Goal: Information Seeking & Learning: Learn about a topic

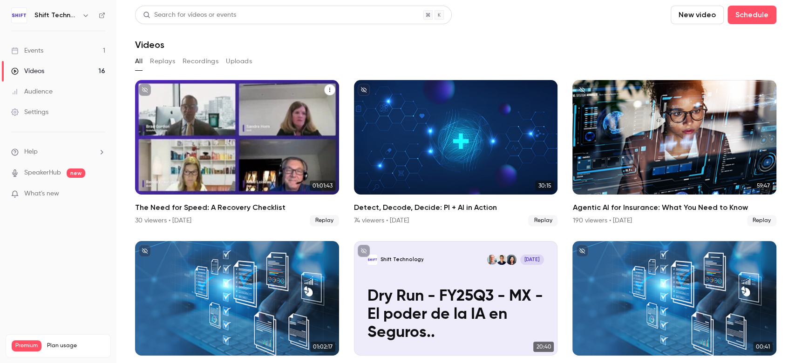
click at [327, 87] on icon "The Need for Speed: A Recovery Checklist" at bounding box center [330, 90] width 6 height 6
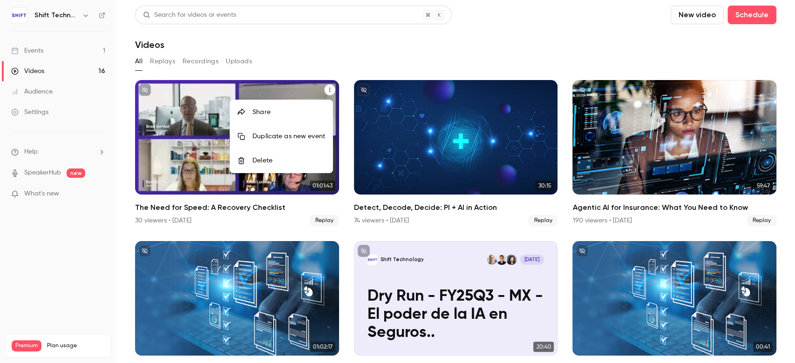
click at [201, 56] on div at bounding box center [397, 181] width 795 height 363
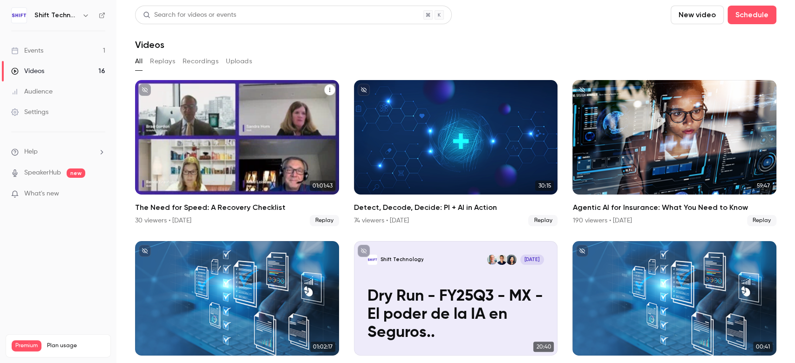
click at [207, 63] on button "Recordings" at bounding box center [201, 61] width 36 height 15
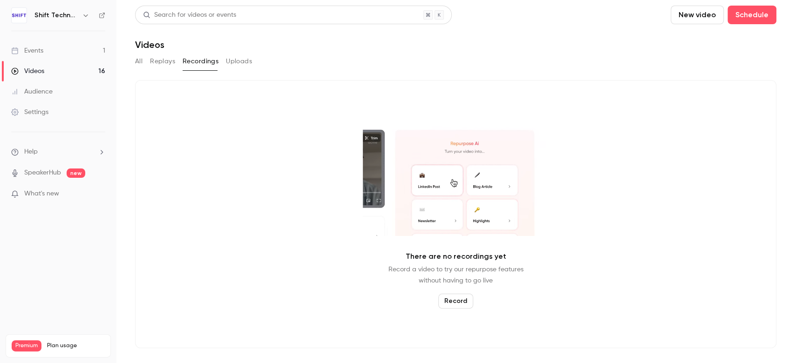
click at [139, 61] on button "All" at bounding box center [138, 61] width 7 height 15
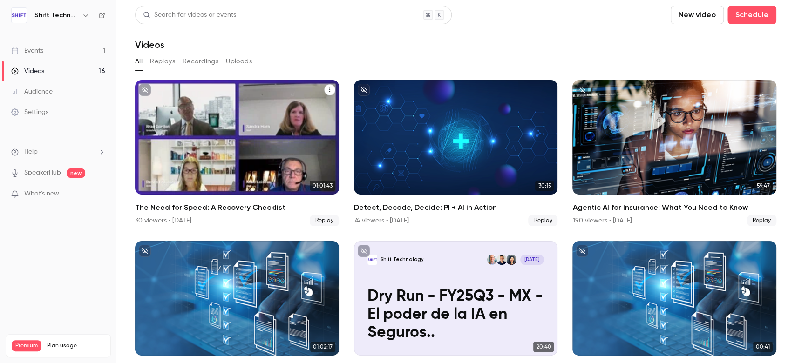
click at [329, 90] on icon "The Need for Speed: A Recovery Checklist" at bounding box center [329, 90] width 1 height 4
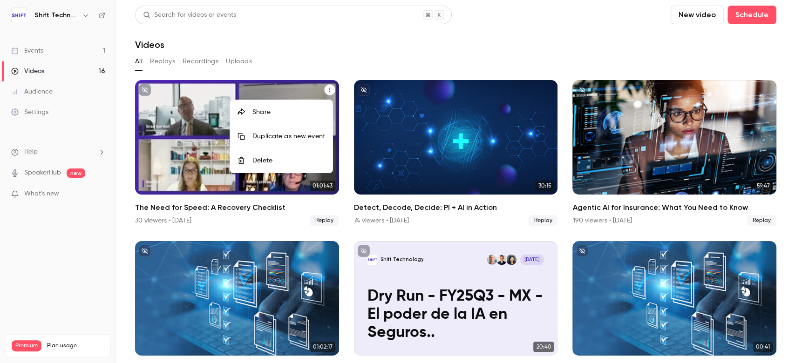
click at [268, 113] on div "Share" at bounding box center [288, 112] width 73 height 9
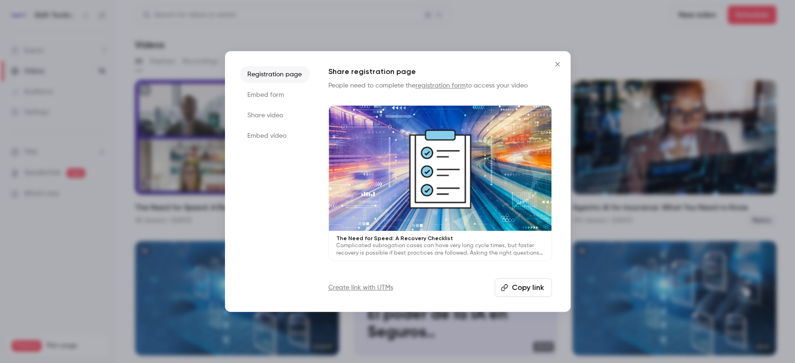
click at [276, 117] on li "Share video" at bounding box center [275, 115] width 70 height 17
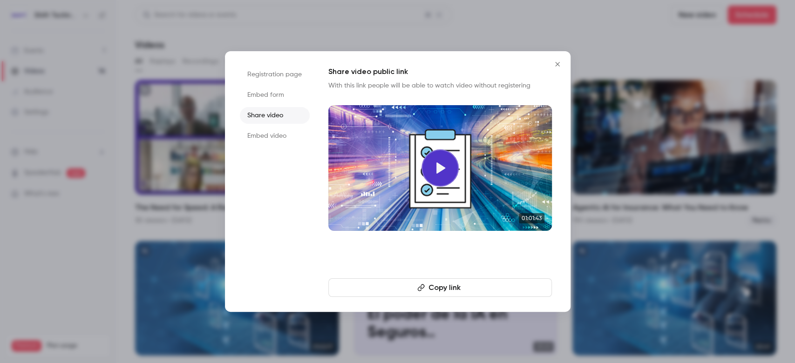
click at [444, 291] on button "Copy link" at bounding box center [439, 287] width 223 height 19
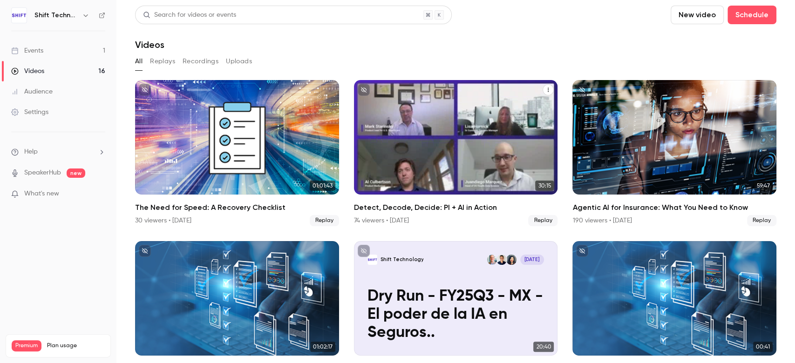
click at [416, 204] on h2 "Detect, Decode, Decide: PI + AI in Action" at bounding box center [456, 207] width 204 height 11
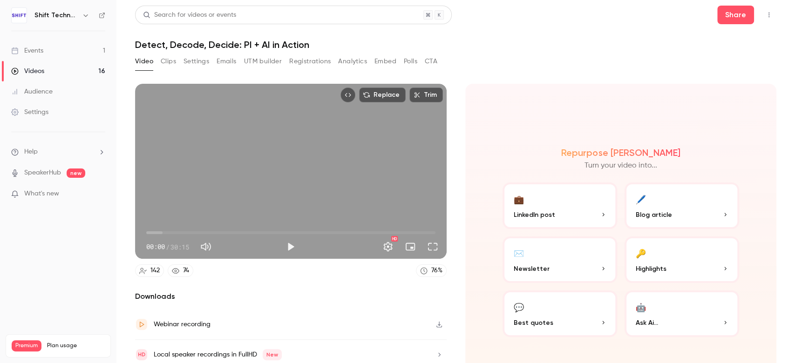
click at [671, 321] on p "Ask Ai..." at bounding box center [682, 323] width 92 height 10
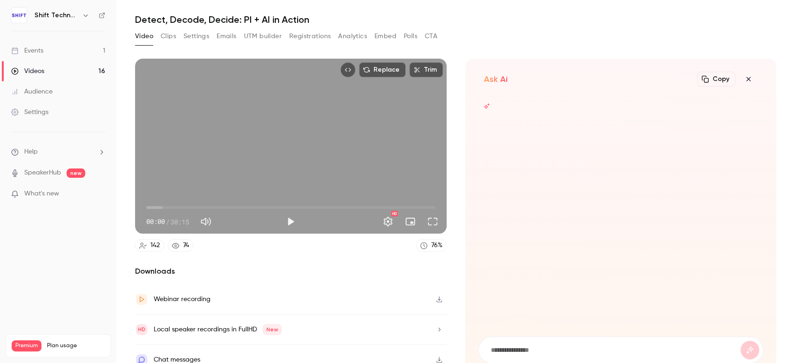
scroll to position [34, 0]
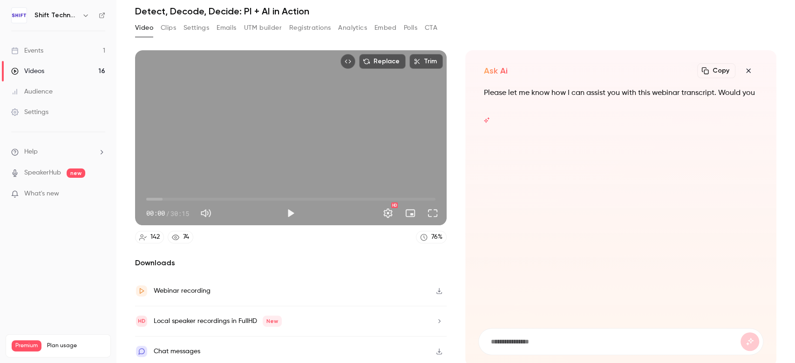
click at [556, 344] on form at bounding box center [621, 342] width 284 height 26
click at [492, 339] on input at bounding box center [615, 342] width 251 height 10
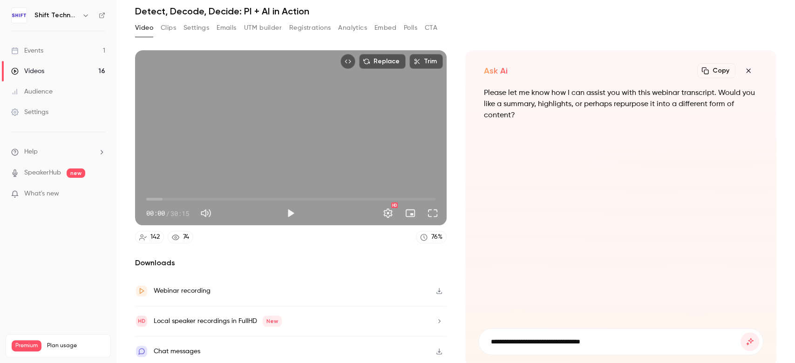
type input "**********"
click at [740, 332] on button "submit" at bounding box center [749, 341] width 19 height 19
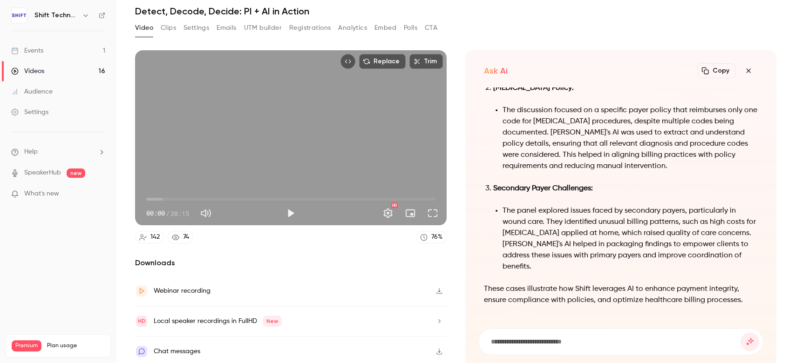
drag, startPoint x: 580, startPoint y: 337, endPoint x: 610, endPoint y: 326, distance: 32.1
click at [581, 337] on input at bounding box center [615, 342] width 251 height 10
type input "*"
type input "**********"
click at [740, 332] on button "submit" at bounding box center [749, 341] width 19 height 19
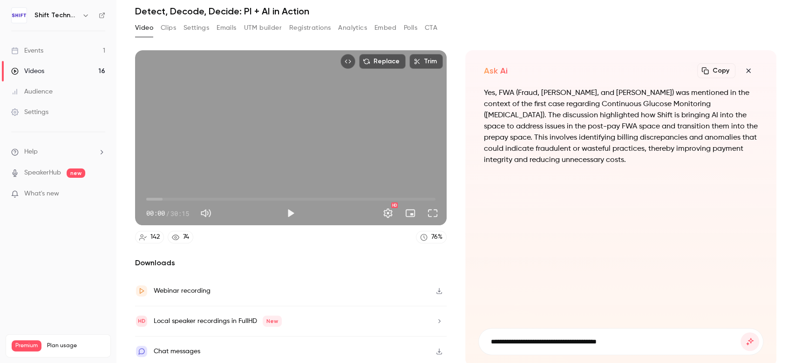
type input "**********"
click at [740, 332] on button "submit" at bounding box center [749, 341] width 19 height 19
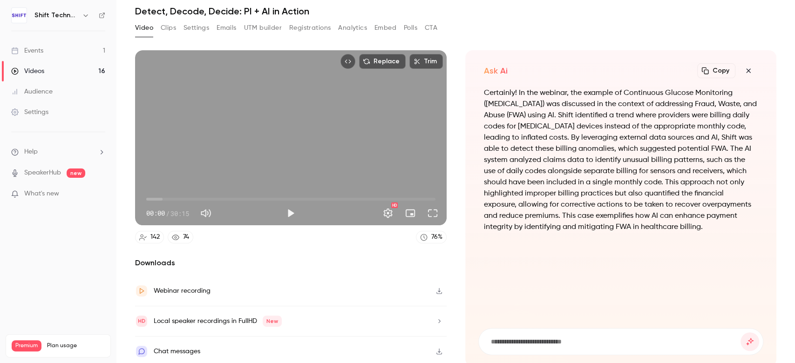
click at [707, 68] on button "Copy" at bounding box center [716, 70] width 38 height 15
click at [502, 337] on input at bounding box center [615, 342] width 251 height 10
type input "**********"
click at [740, 332] on button "submit" at bounding box center [749, 341] width 19 height 19
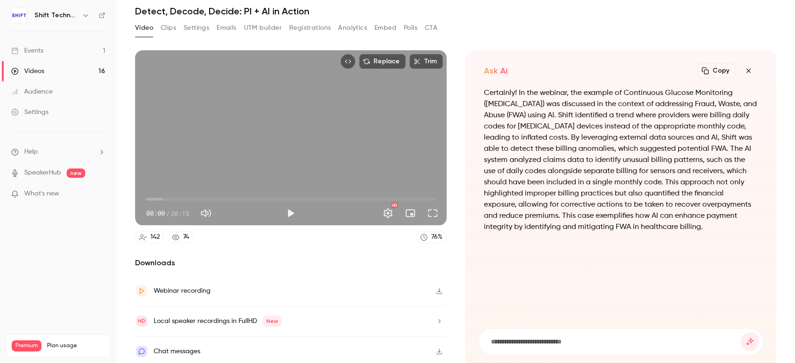
scroll to position [0, 0]
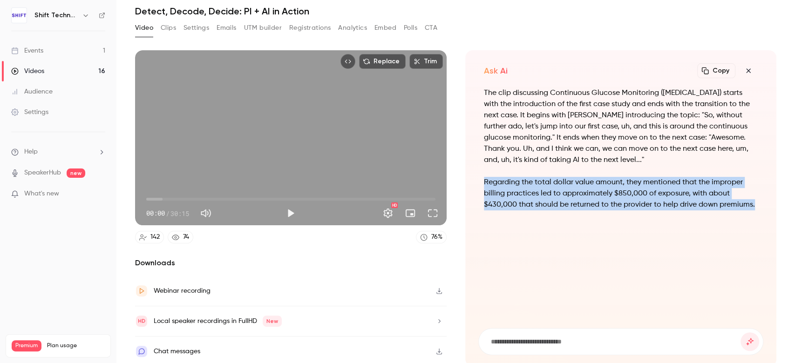
drag, startPoint x: 521, startPoint y: 211, endPoint x: 477, endPoint y: 182, distance: 53.1
click at [478, 182] on div "The clip discussing Continuous Glucose Monitoring ([MEDICAL_DATA]) starts with …" at bounding box center [620, 203] width 285 height 230
copy p "Regarding the total dollar value amount, they mentioned that the improper billi…"
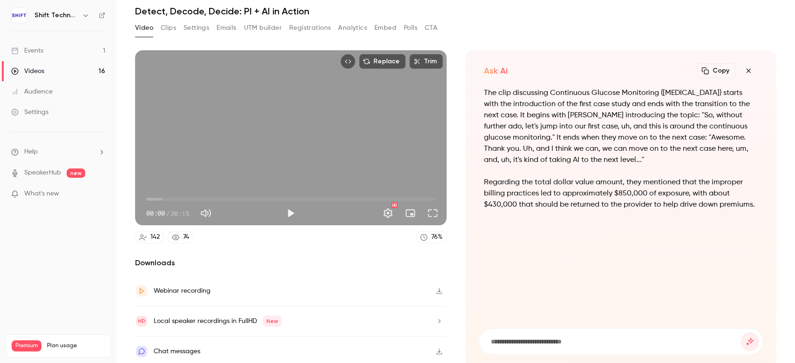
click at [609, 329] on form at bounding box center [621, 342] width 284 height 26
click at [587, 347] on form at bounding box center [621, 342] width 284 height 26
click at [532, 345] on form at bounding box center [621, 342] width 284 height 26
click at [530, 338] on input at bounding box center [613, 342] width 246 height 10
type input "**********"
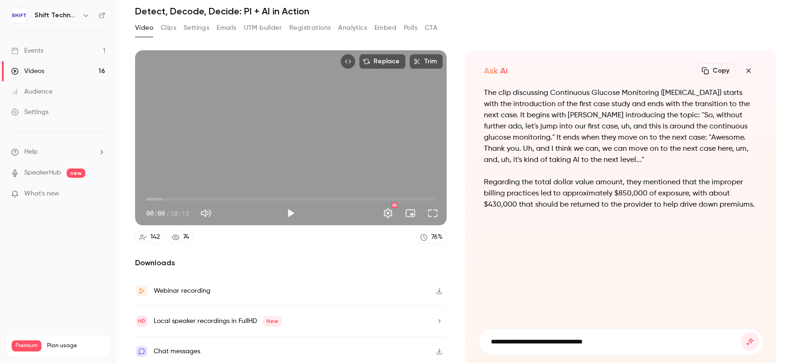
click at [740, 332] on button "submit" at bounding box center [749, 341] width 19 height 19
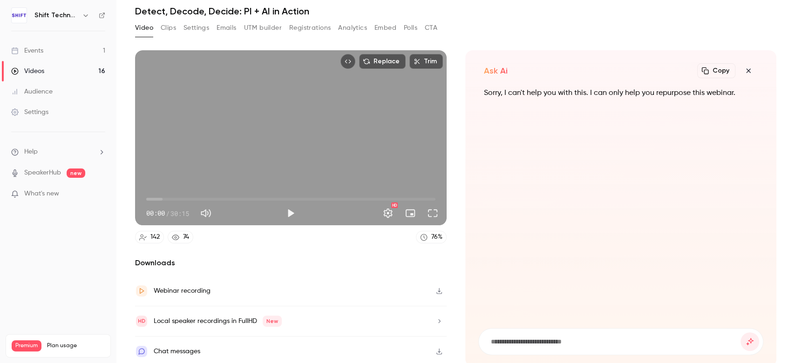
click at [171, 26] on button "Clips" at bounding box center [168, 27] width 15 height 15
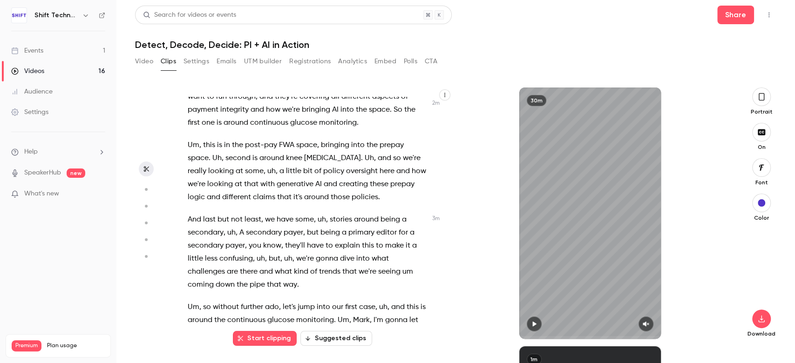
scroll to position [683, 0]
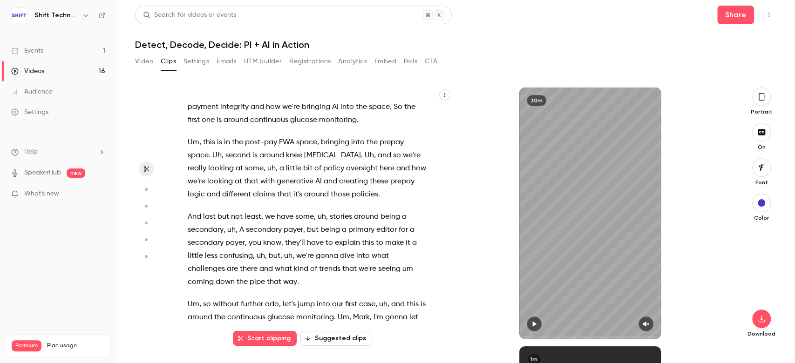
click at [190, 149] on span "Um" at bounding box center [194, 142] width 12 height 13
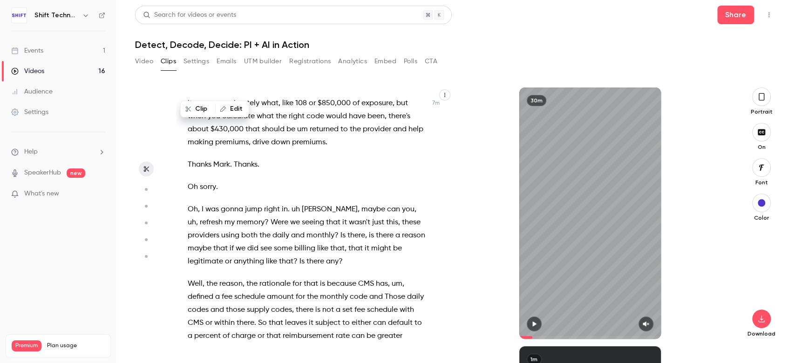
scroll to position [1701, 0]
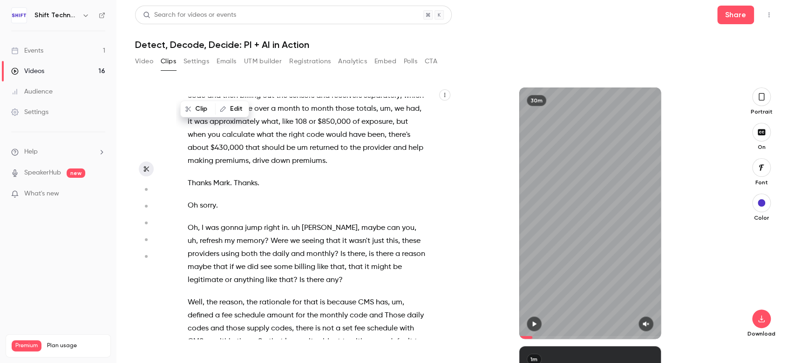
type input "*****"
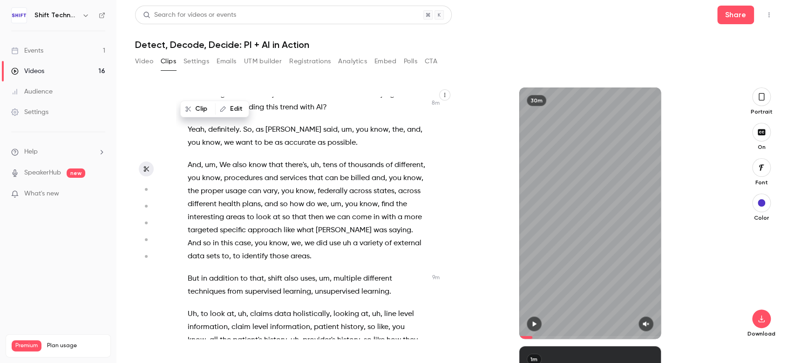
scroll to position [2136, 0]
